Goal: Task Accomplishment & Management: Manage account settings

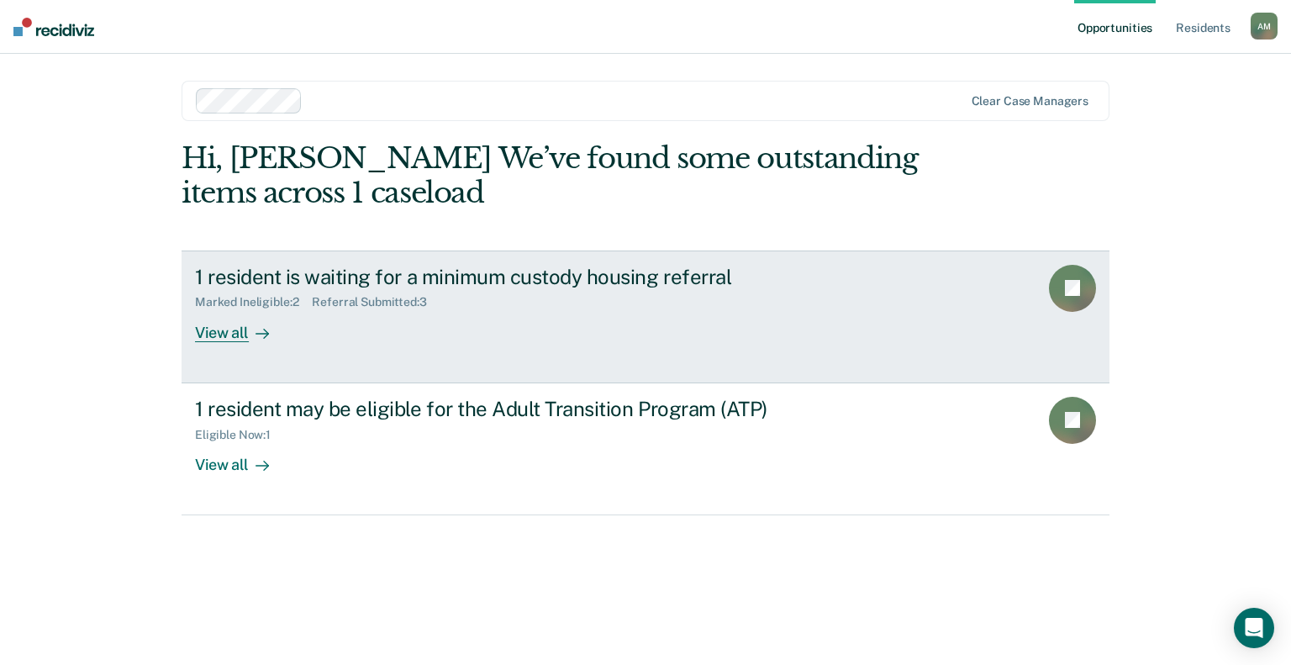
click at [753, 320] on div "1 resident is waiting for a minimum custody housing referral Marked Ineligible …" at bounding box center [510, 303] width 630 height 77
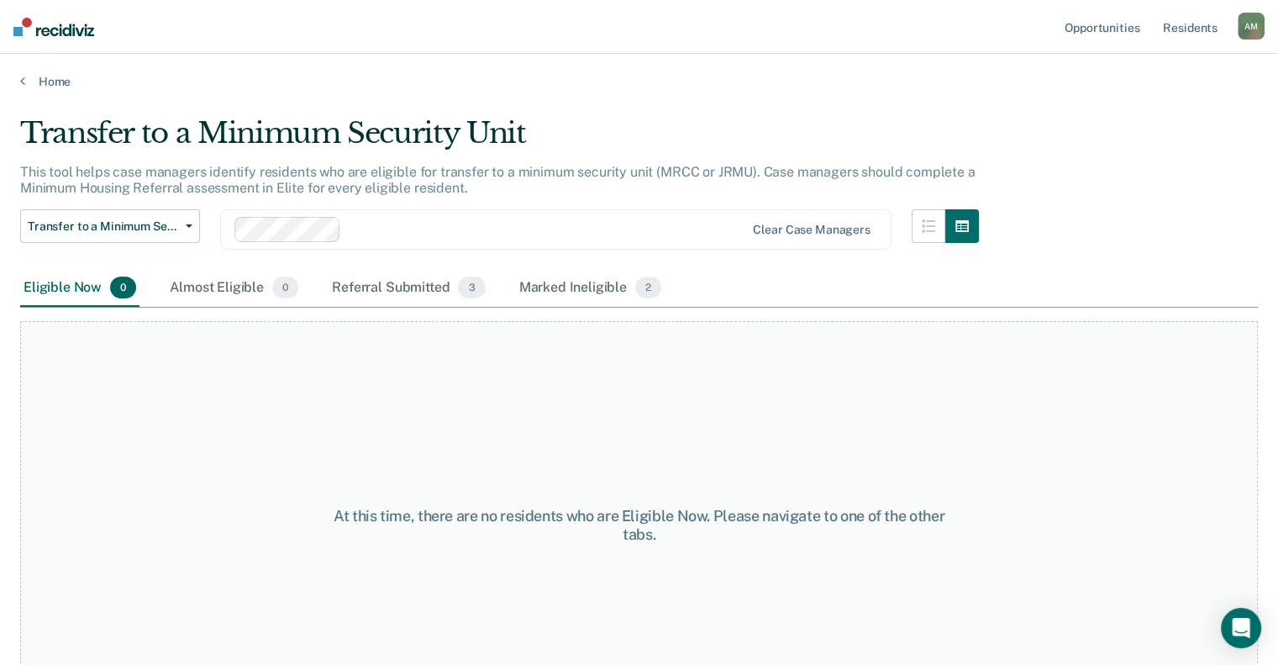
scroll to position [64, 0]
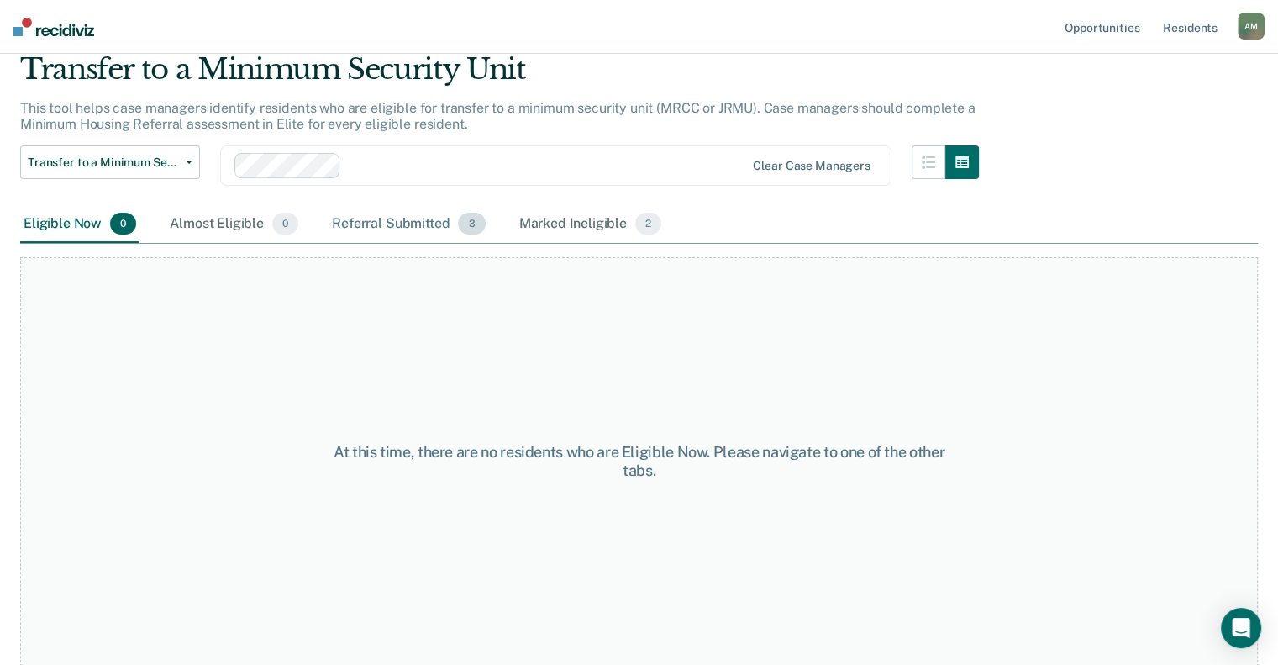
click at [377, 224] on div "Referral Submitted 3" at bounding box center [409, 224] width 160 height 37
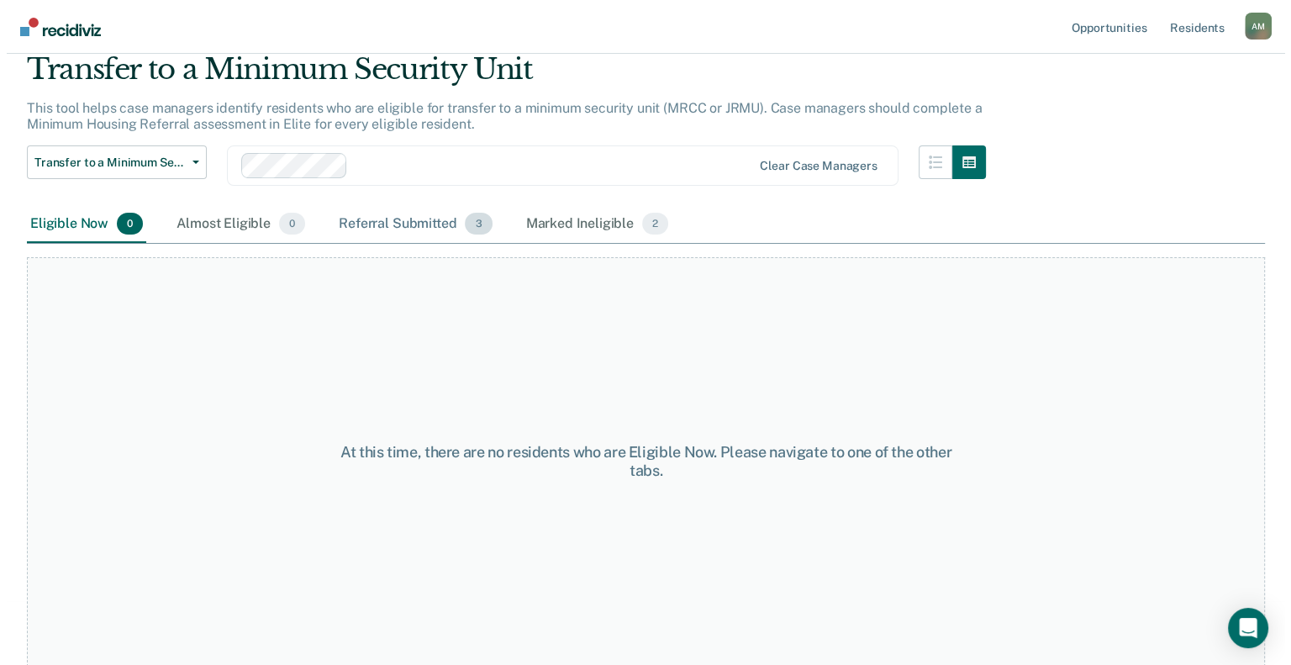
scroll to position [0, 0]
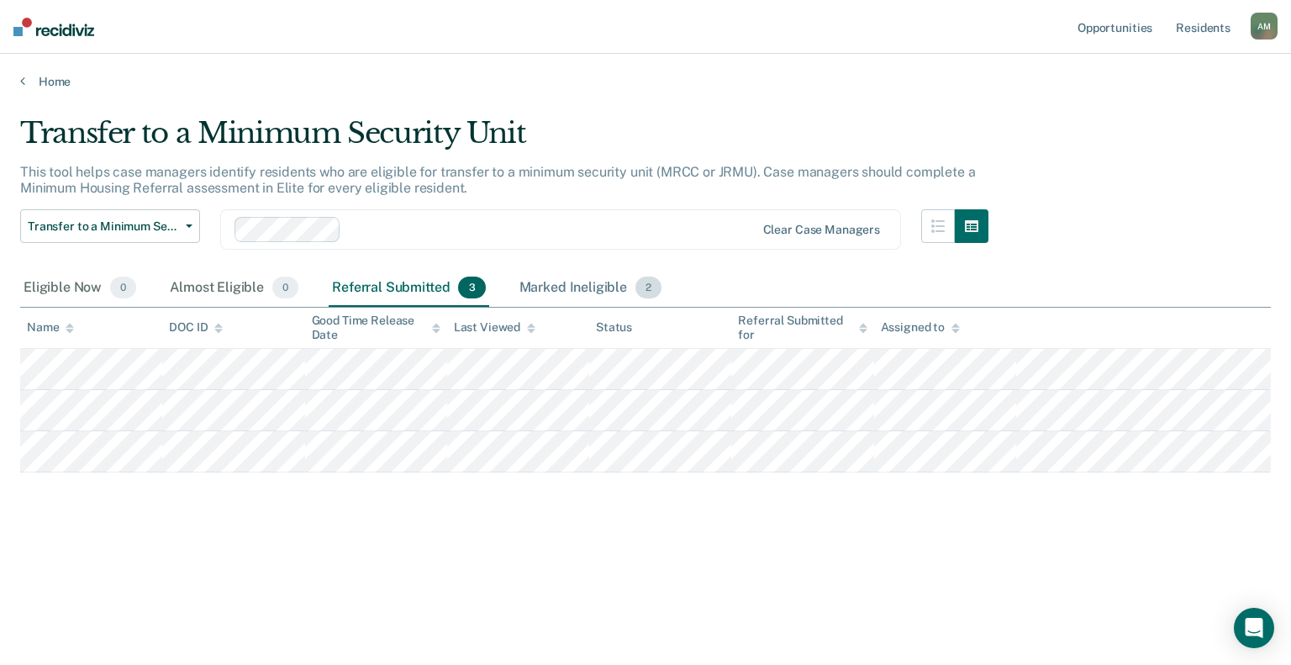
click at [566, 288] on div "Marked Ineligible 2" at bounding box center [591, 288] width 150 height 37
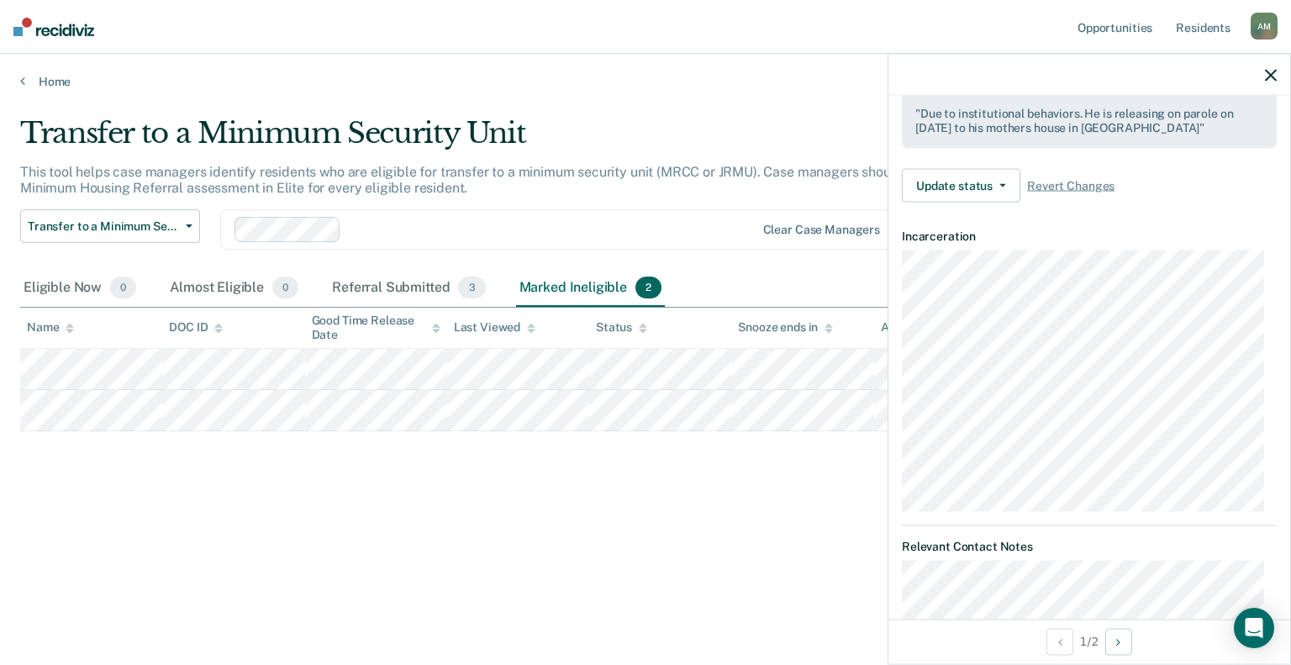
scroll to position [442, 0]
click at [980, 177] on button "Update status" at bounding box center [961, 184] width 119 height 34
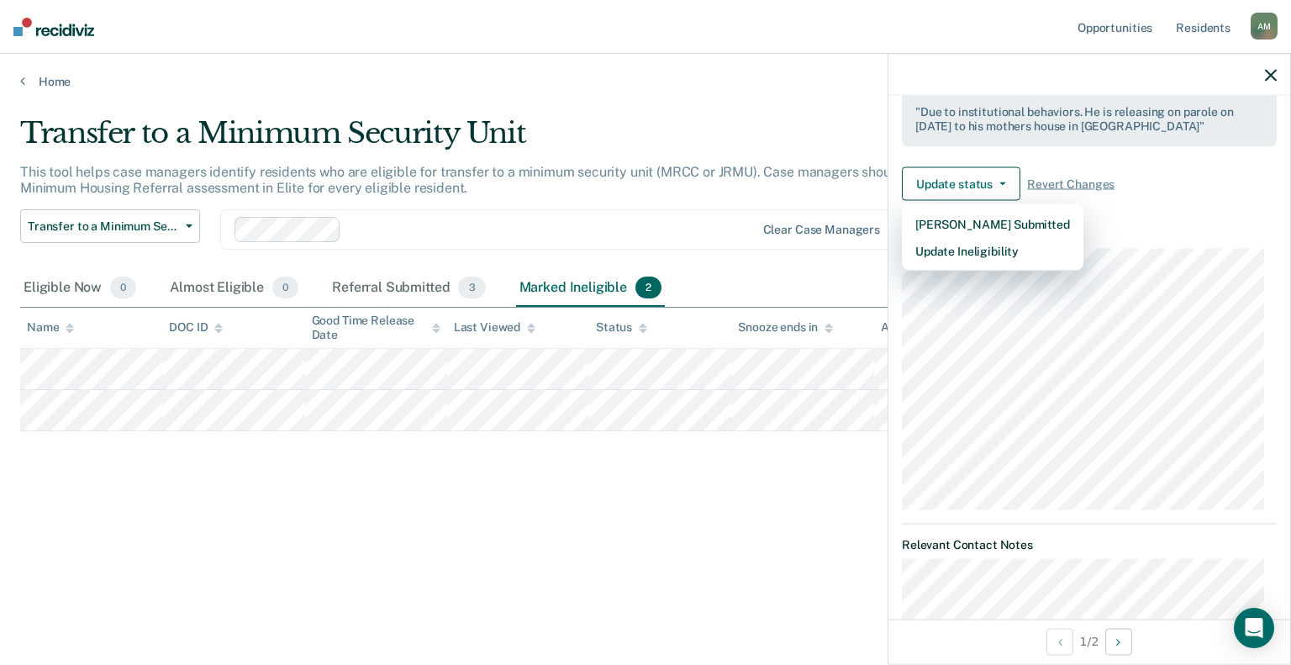
click at [790, 267] on div "Transfer to a Minimum Security Unit Transfer to a Minimum Security Unit Adult T…" at bounding box center [504, 239] width 968 height 61
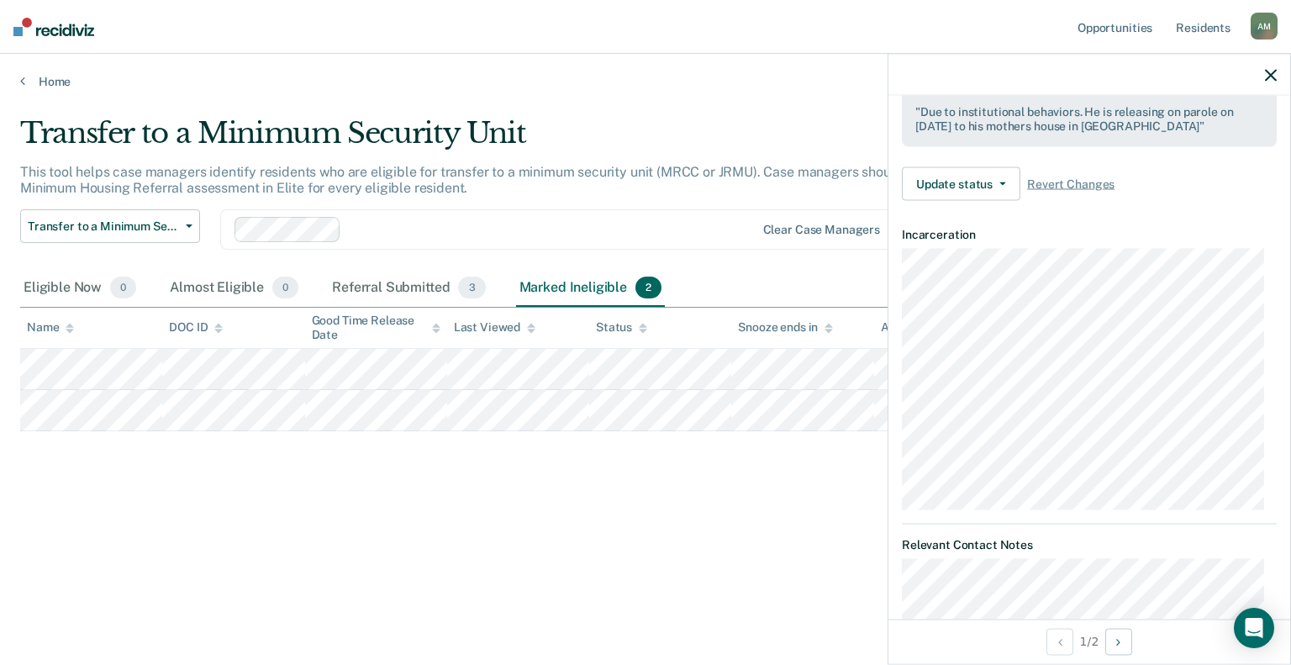
click at [1283, 76] on div at bounding box center [1089, 75] width 402 height 42
click at [1272, 76] on icon "button" at bounding box center [1271, 75] width 12 height 12
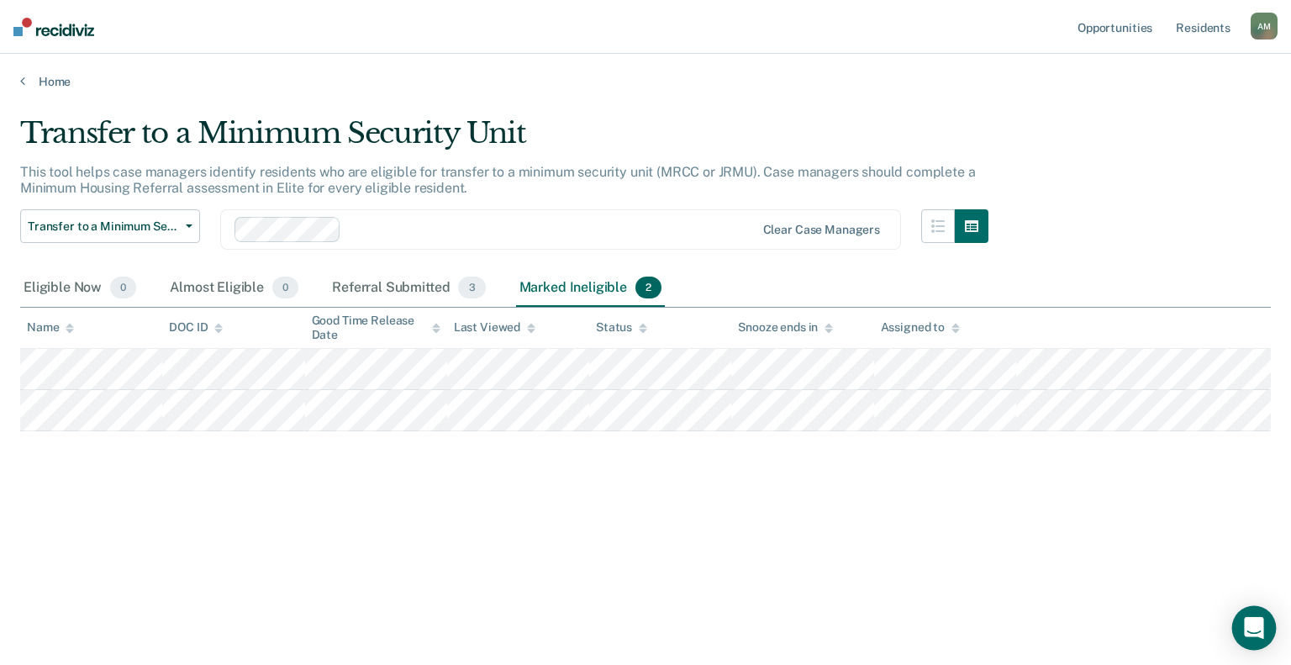
click at [1251, 637] on icon "Open Intercom Messenger" at bounding box center [1254, 628] width 22 height 22
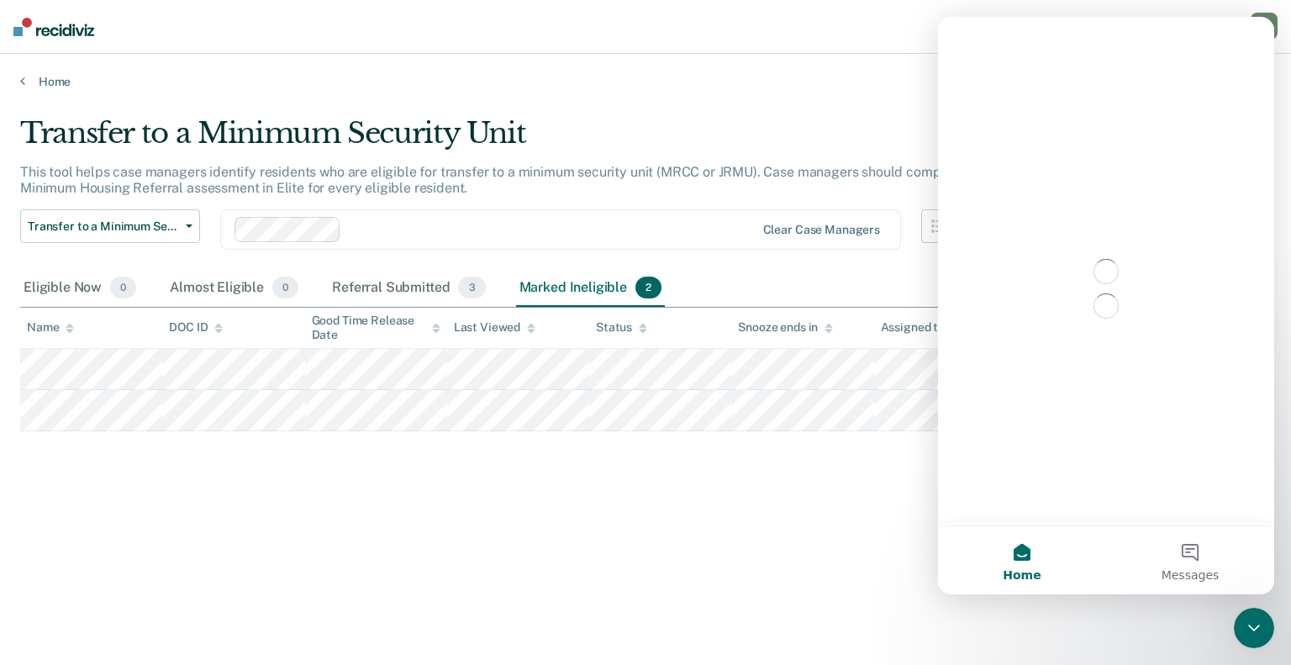
scroll to position [0, 0]
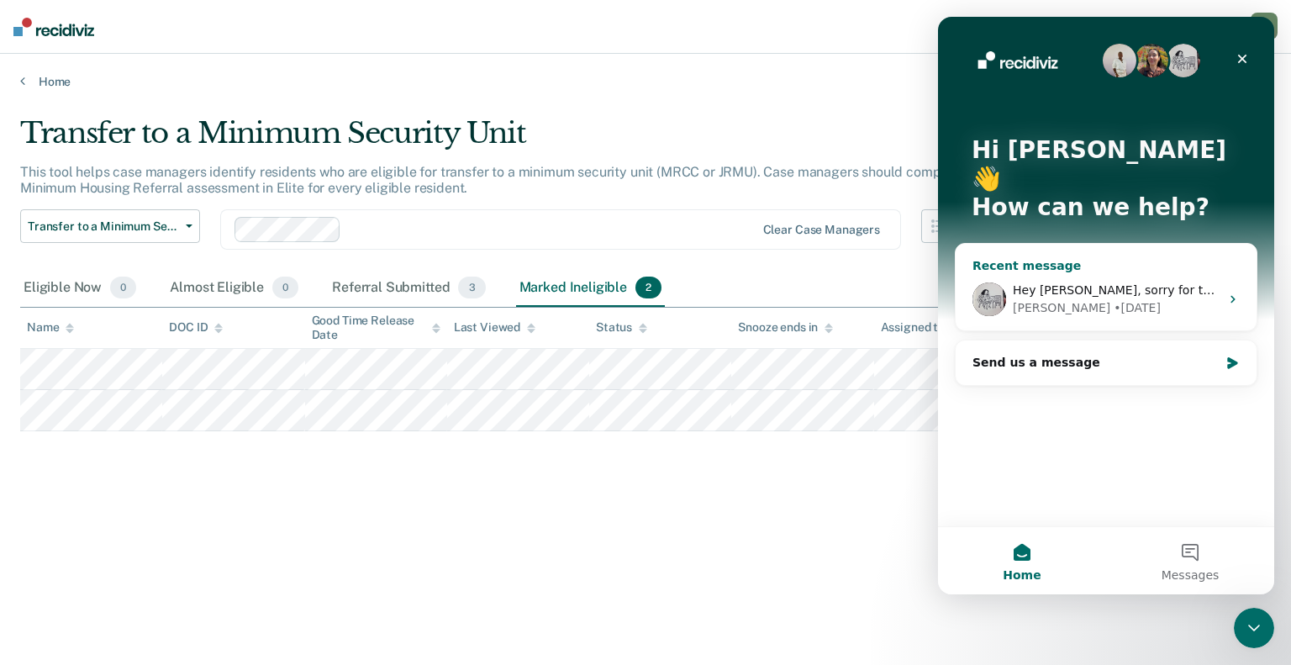
click at [1123, 299] on div "[PERSON_NAME] • [DATE]" at bounding box center [1116, 308] width 207 height 18
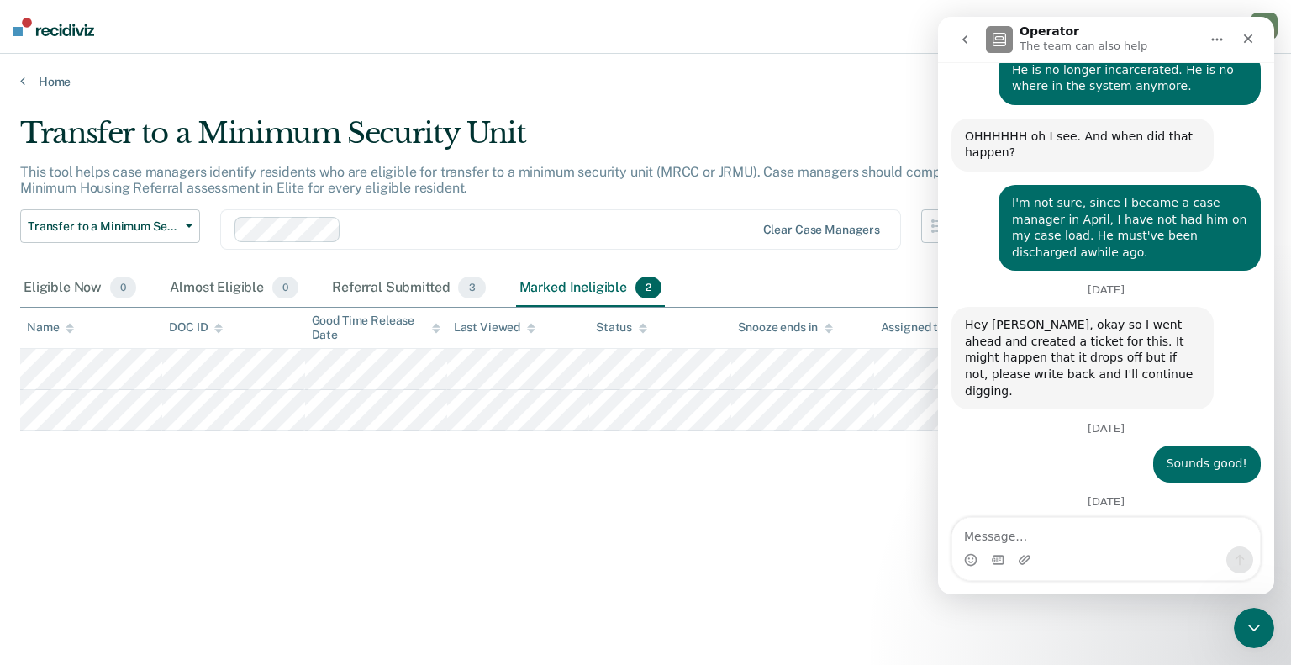
scroll to position [436, 0]
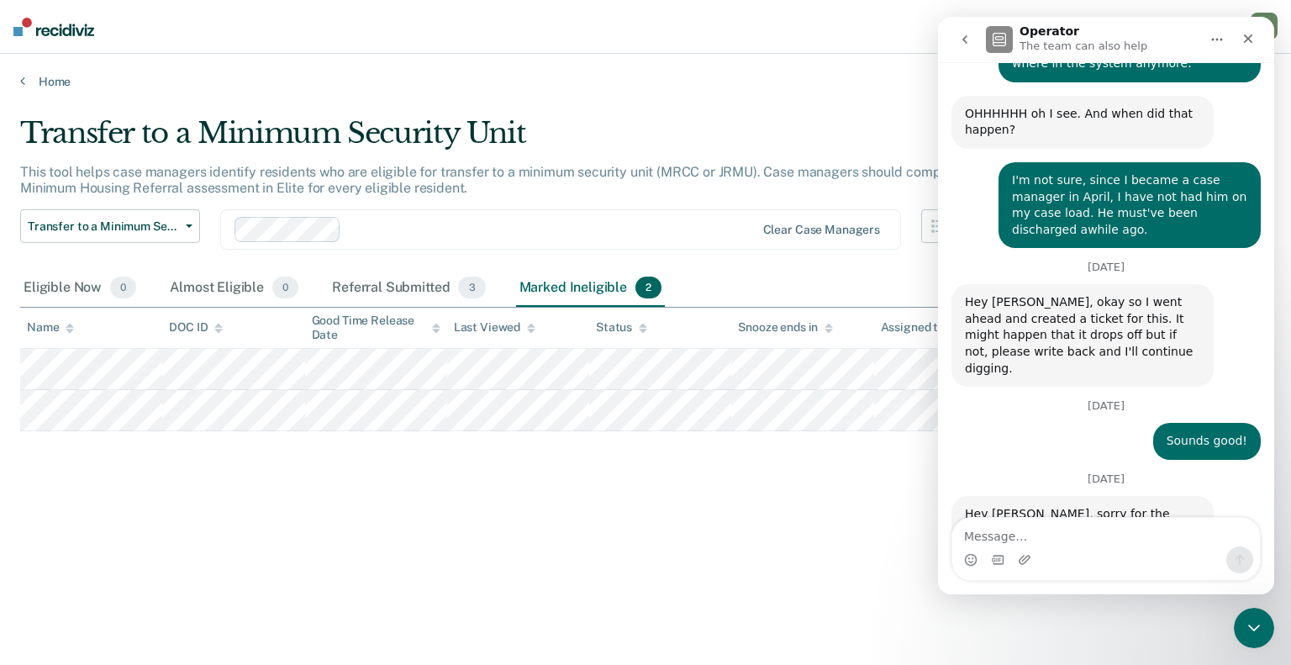
click at [993, 527] on textarea "Message…" at bounding box center [1106, 532] width 308 height 29
type textarea "Thank you"
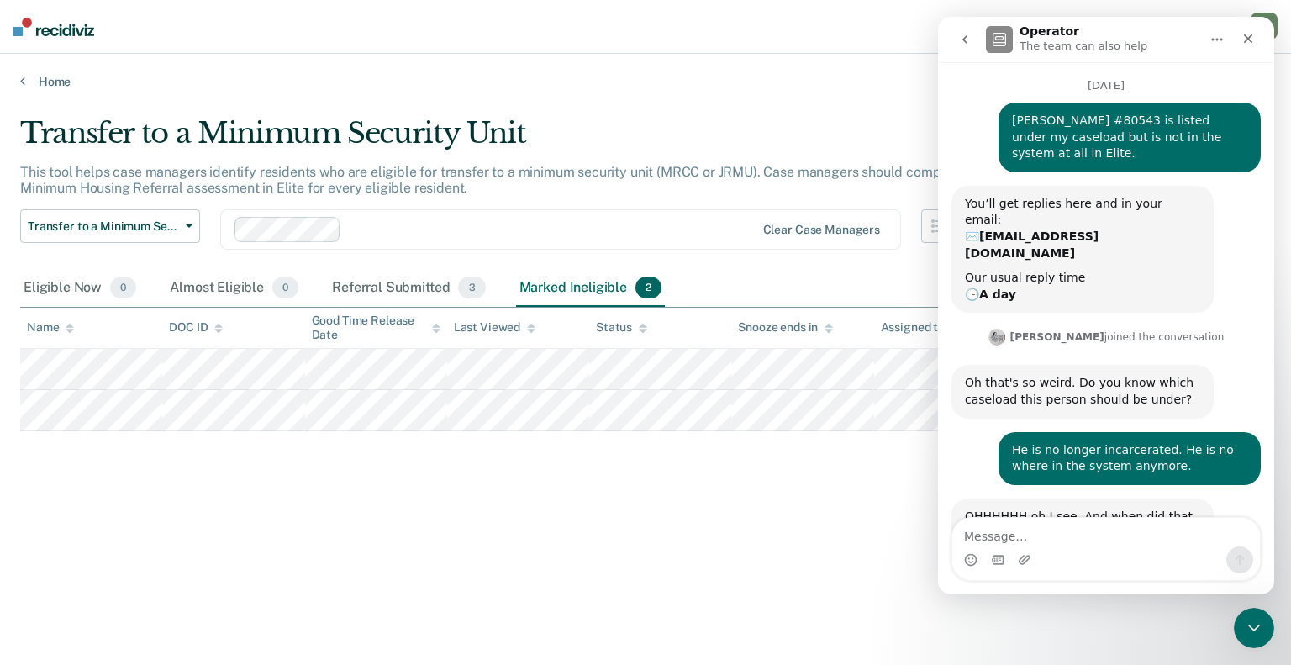
scroll to position [0, 0]
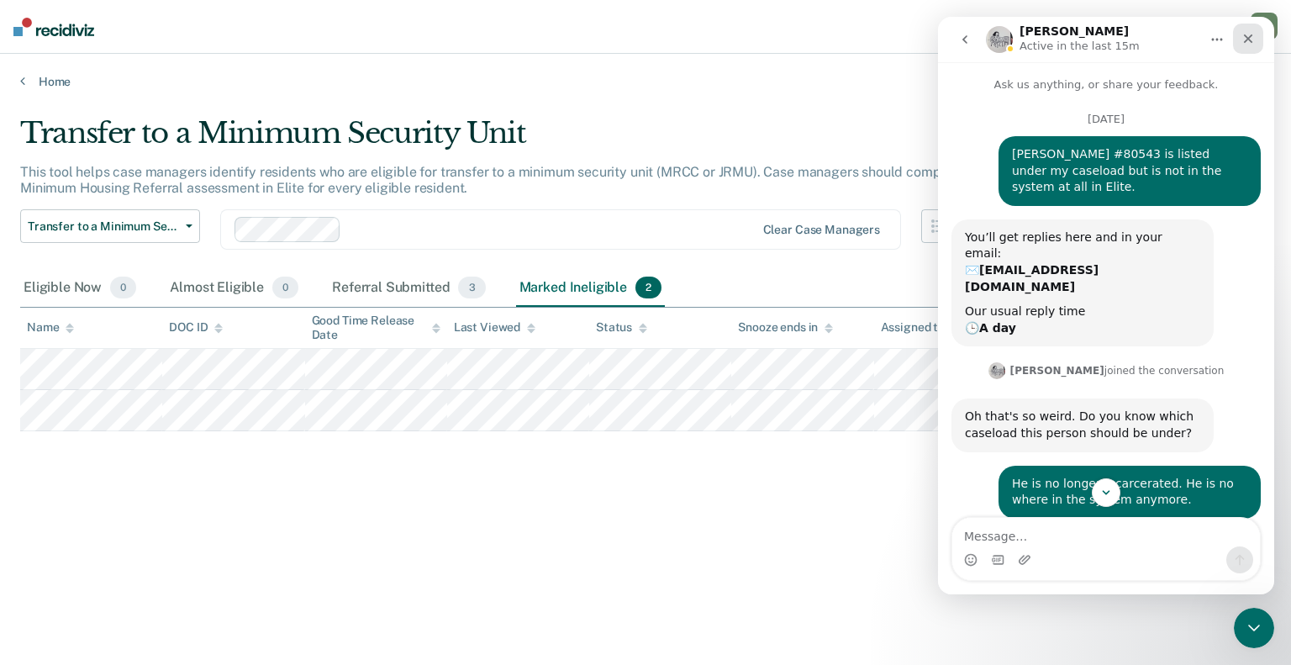
click at [1240, 43] on div "Close" at bounding box center [1248, 39] width 30 height 30
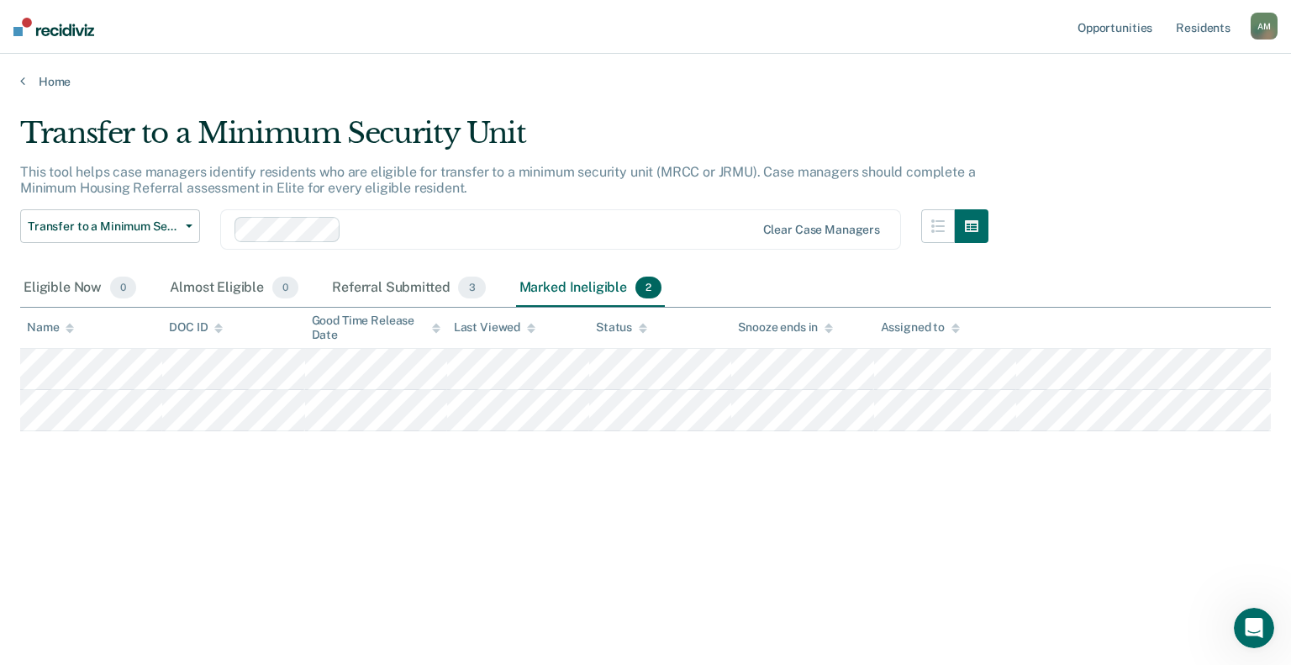
scroll to position [509, 0]
click at [1268, 19] on div "A M" at bounding box center [1264, 26] width 27 height 27
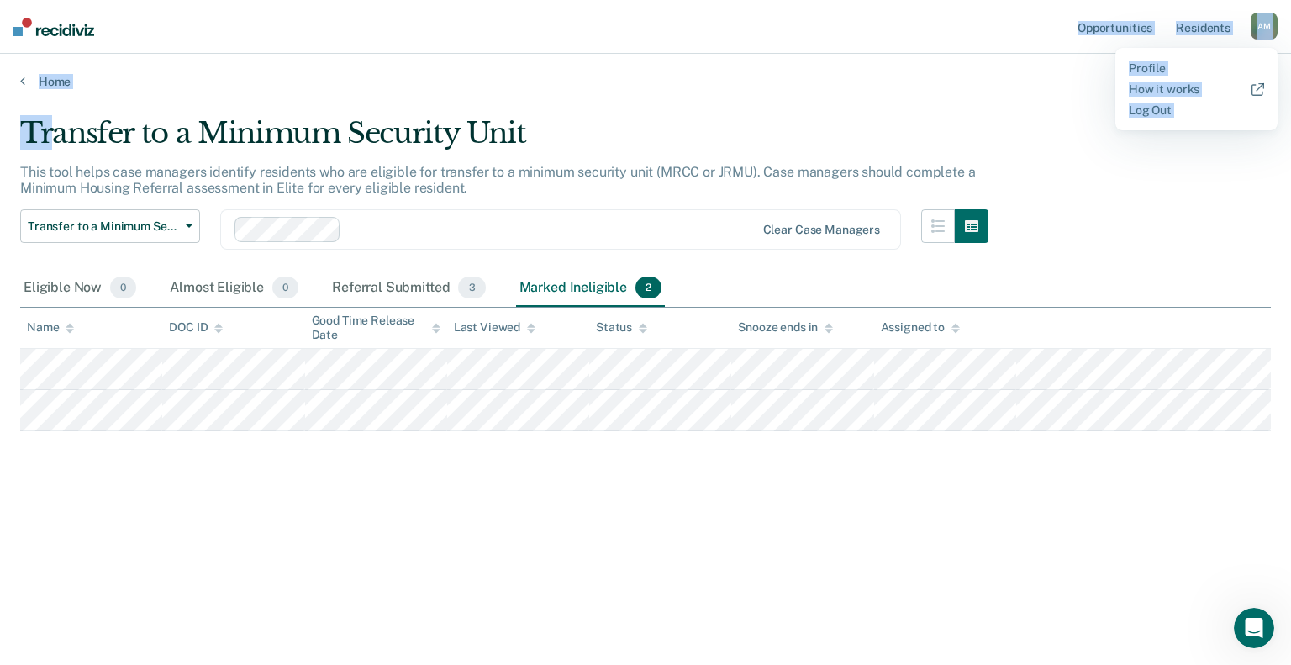
drag, startPoint x: 675, startPoint y: 48, endPoint x: 49, endPoint y: 89, distance: 627.6
click at [49, 89] on div "Opportunities Resident s [PERSON_NAME] A M Profile How it works Log Out Home Tr…" at bounding box center [645, 332] width 1291 height 665
click at [60, 80] on link "Home" at bounding box center [645, 81] width 1251 height 15
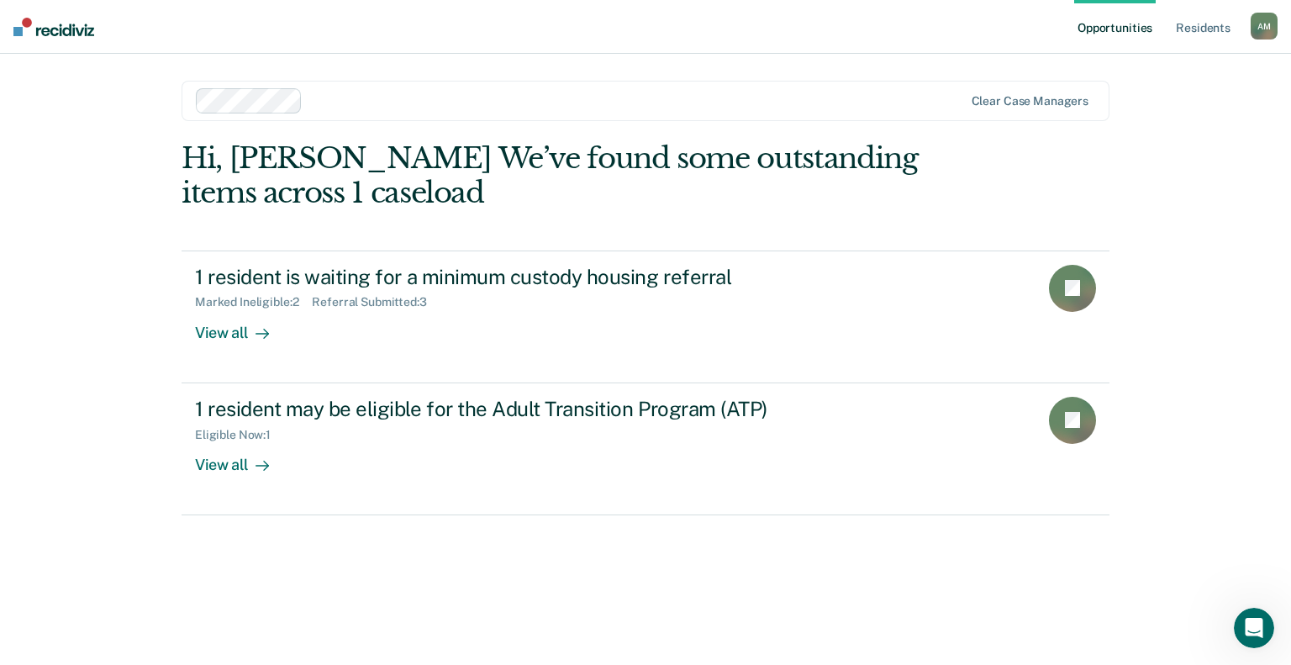
click at [1252, 31] on div "A M" at bounding box center [1264, 26] width 27 height 27
click at [1175, 114] on link "Log Out" at bounding box center [1196, 110] width 135 height 14
